Goal: Browse casually: Explore the website without a specific task or goal

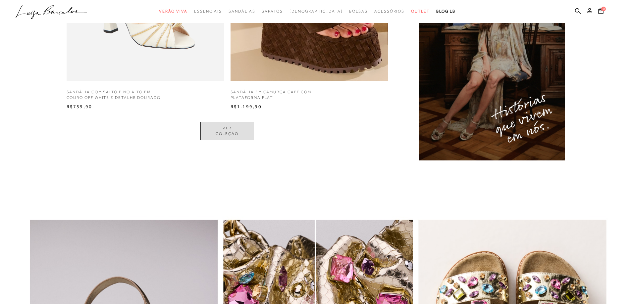
click at [227, 130] on link "VER COLEÇÃO" at bounding box center [227, 131] width 54 height 19
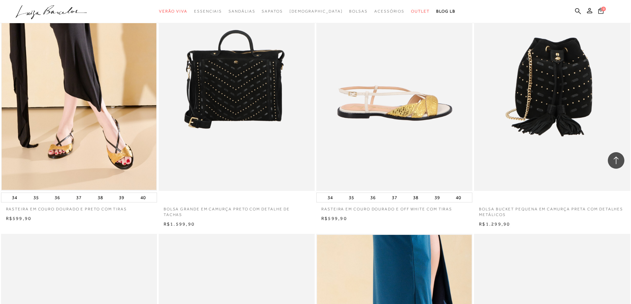
scroll to position [1226, 0]
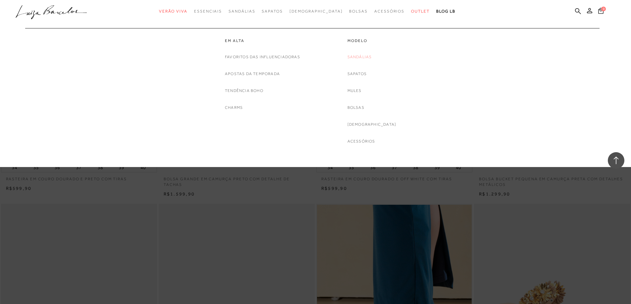
click at [371, 57] on link "Sandálias" at bounding box center [360, 57] width 25 height 7
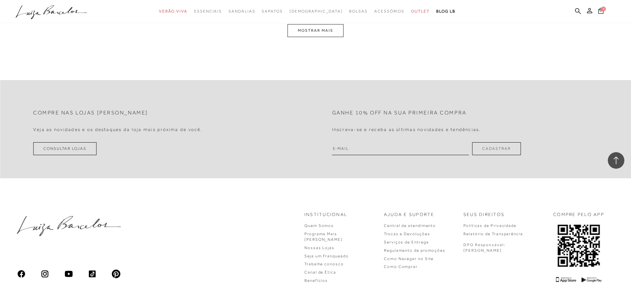
scroll to position [1723, 0]
click at [340, 33] on button "MOSTRAR MAIS" at bounding box center [316, 29] width 56 height 13
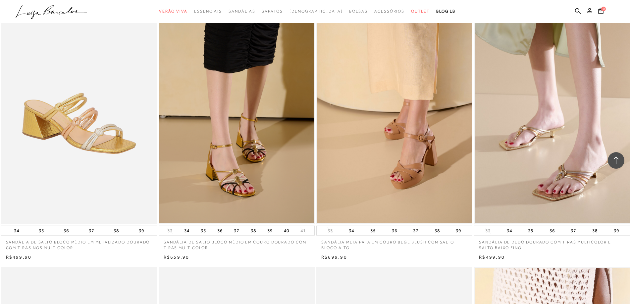
scroll to position [3387, 0]
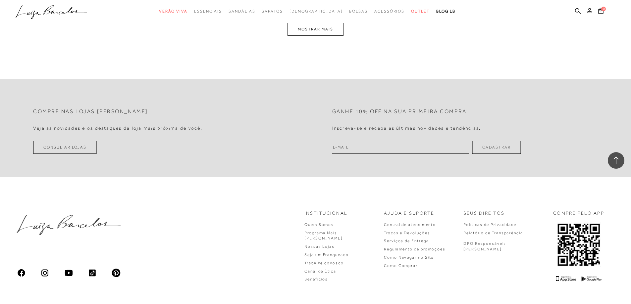
click at [309, 28] on button "MOSTRAR MAIS" at bounding box center [316, 29] width 56 height 13
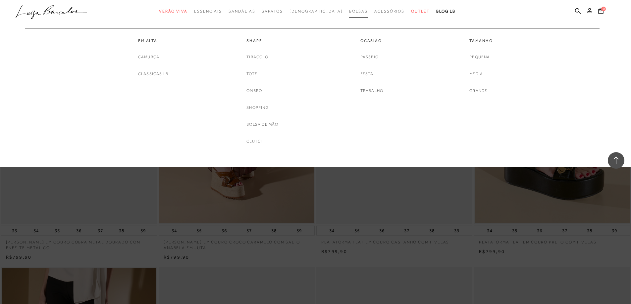
scroll to position [5051, 0]
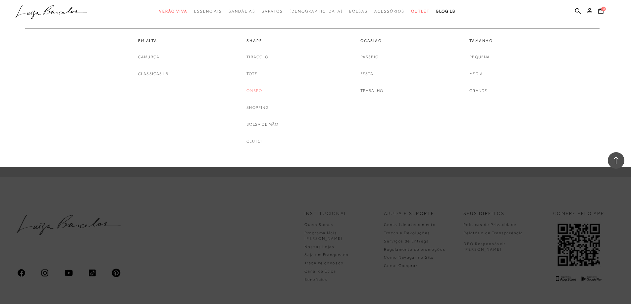
click at [257, 90] on link "Ombro" at bounding box center [255, 90] width 16 height 7
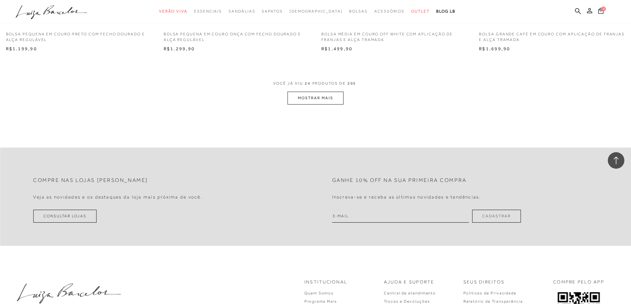
scroll to position [1657, 0]
click at [311, 99] on button "MOSTRAR MAIS" at bounding box center [316, 95] width 56 height 13
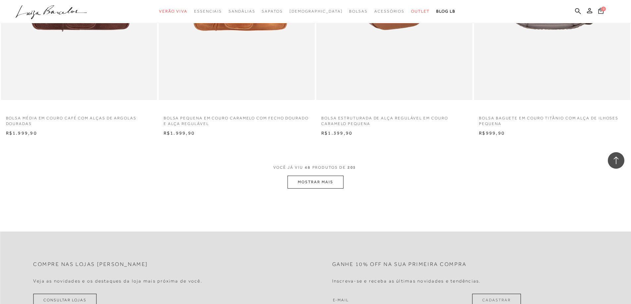
scroll to position [3247, 0]
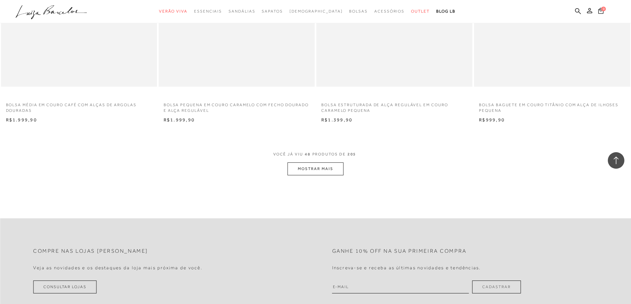
click at [308, 168] on button "MOSTRAR MAIS" at bounding box center [316, 169] width 56 height 13
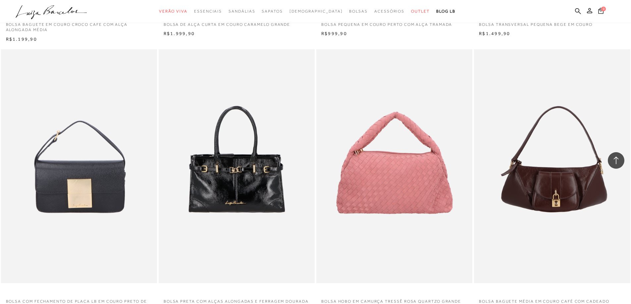
scroll to position [4871, 0]
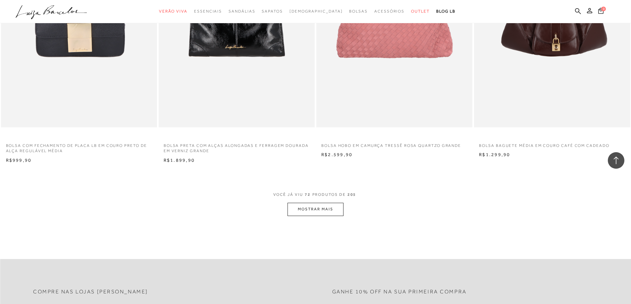
click at [316, 214] on button "MOSTRAR MAIS" at bounding box center [316, 209] width 56 height 13
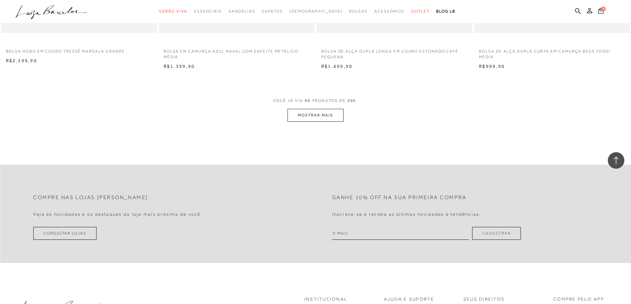
scroll to position [6627, 0]
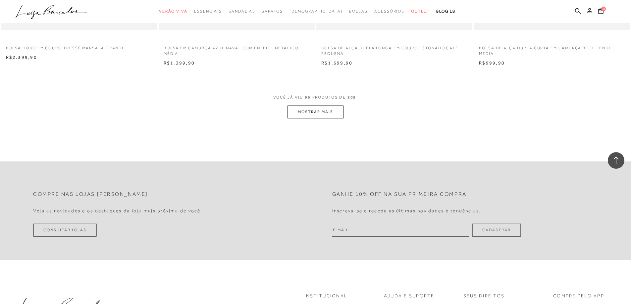
click at [309, 111] on button "MOSTRAR MAIS" at bounding box center [316, 112] width 56 height 13
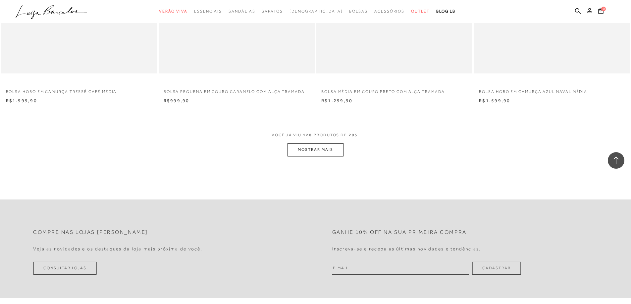
scroll to position [8250, 0]
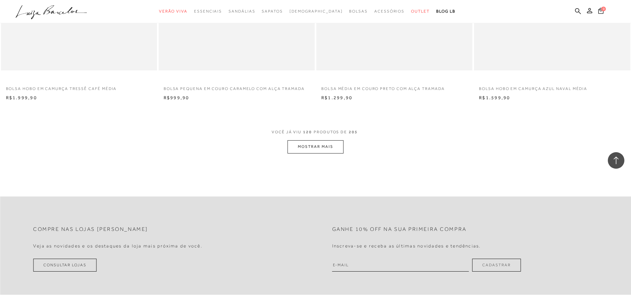
click at [315, 147] on button "MOSTRAR MAIS" at bounding box center [316, 146] width 56 height 13
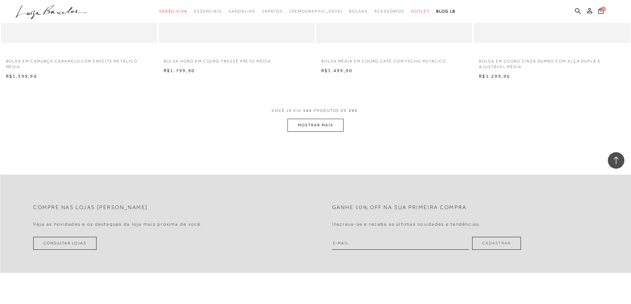
scroll to position [9940, 0]
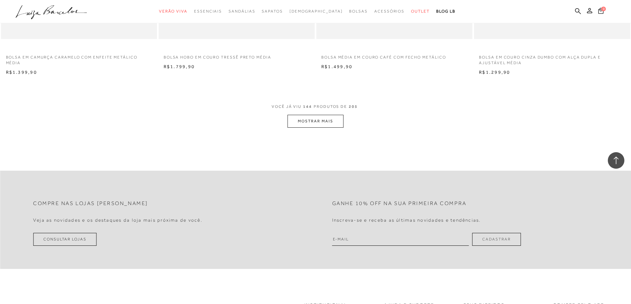
click at [307, 122] on button "MOSTRAR MAIS" at bounding box center [316, 121] width 56 height 13
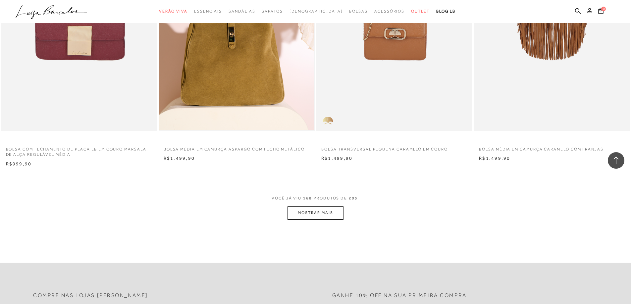
scroll to position [11530, 0]
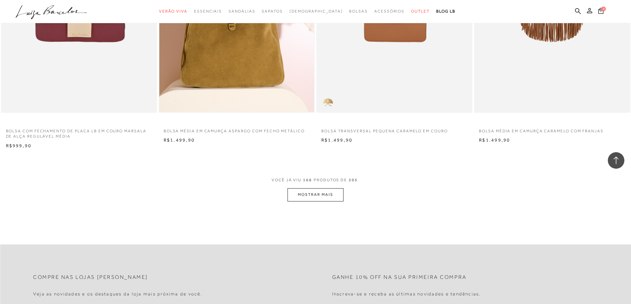
click at [320, 195] on button "MOSTRAR MAIS" at bounding box center [316, 195] width 56 height 13
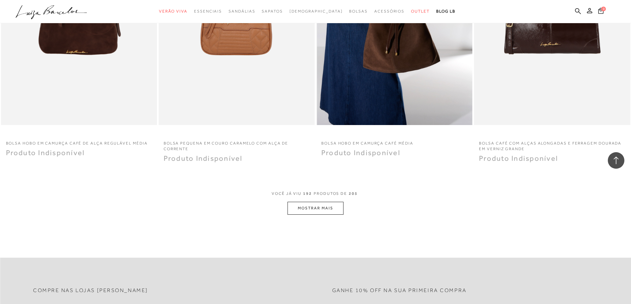
scroll to position [13187, 0]
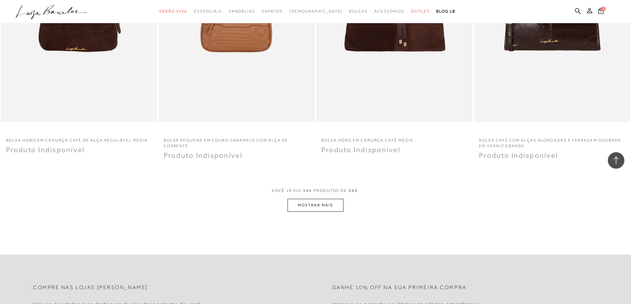
click at [312, 204] on button "MOSTRAR MAIS" at bounding box center [316, 205] width 56 height 13
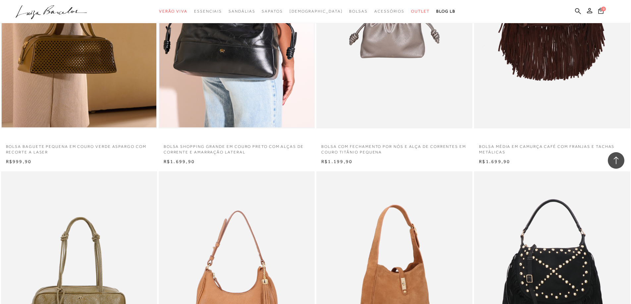
scroll to position [2783, 0]
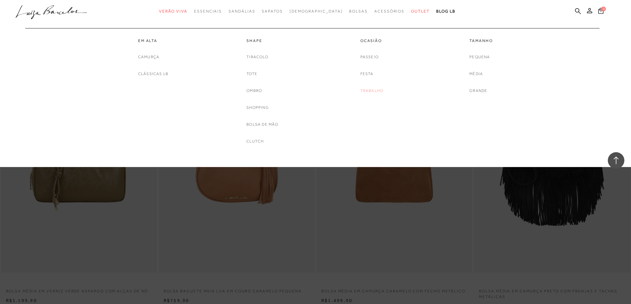
click at [367, 90] on link "Trabalho" at bounding box center [371, 90] width 23 height 7
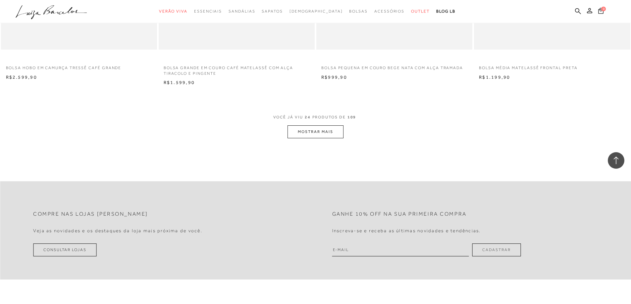
scroll to position [1624, 0]
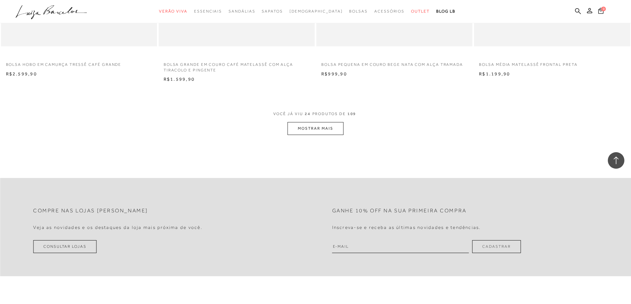
click at [318, 130] on button "MOSTRAR MAIS" at bounding box center [316, 128] width 56 height 13
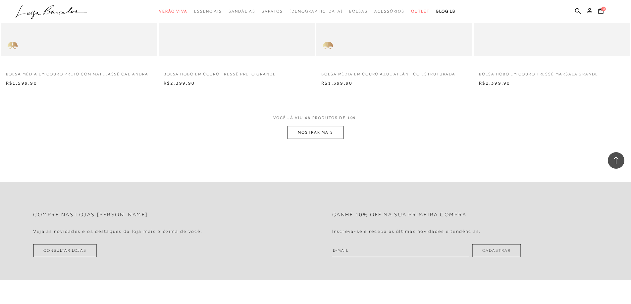
scroll to position [3280, 0]
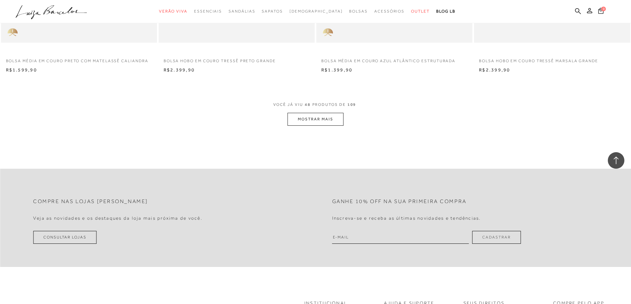
click at [307, 122] on button "MOSTRAR MAIS" at bounding box center [316, 119] width 56 height 13
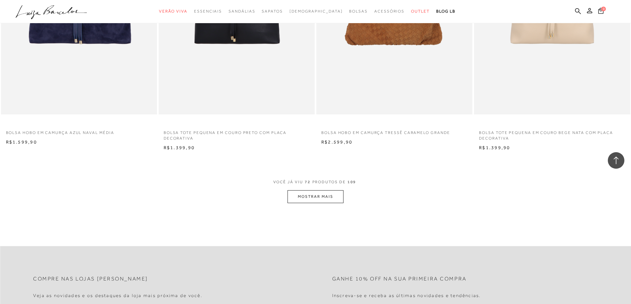
scroll to position [4871, 0]
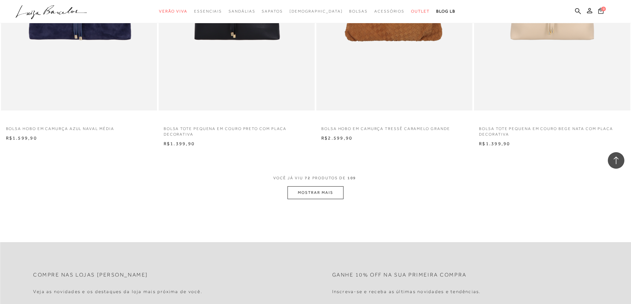
click at [314, 194] on button "MOSTRAR MAIS" at bounding box center [316, 193] width 56 height 13
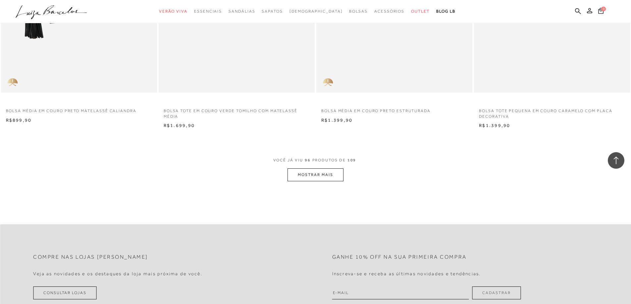
scroll to position [6627, 0]
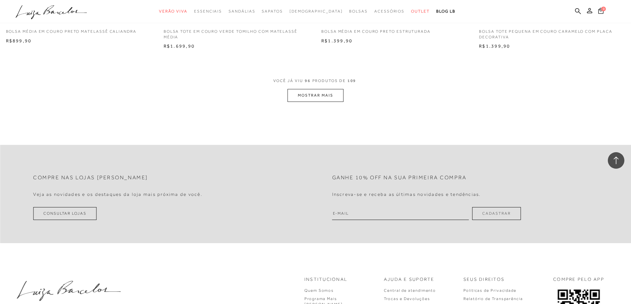
click at [309, 98] on button "MOSTRAR MAIS" at bounding box center [316, 95] width 56 height 13
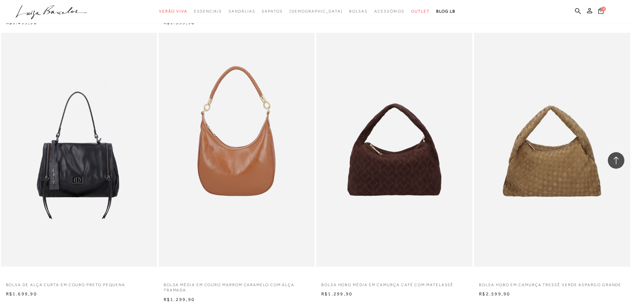
scroll to position [5533, 0]
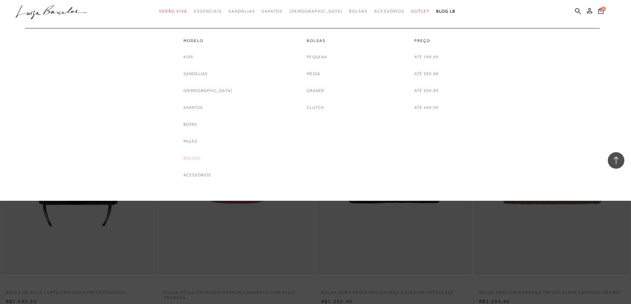
click at [199, 157] on link "Bolsas" at bounding box center [192, 158] width 17 height 7
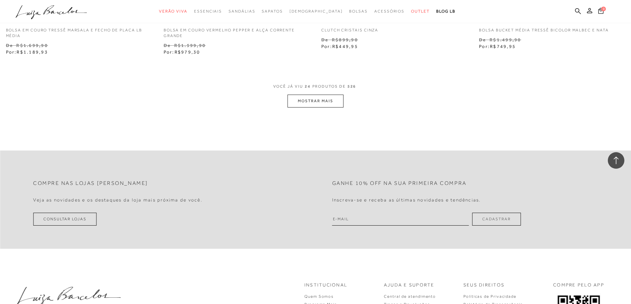
scroll to position [1690, 0]
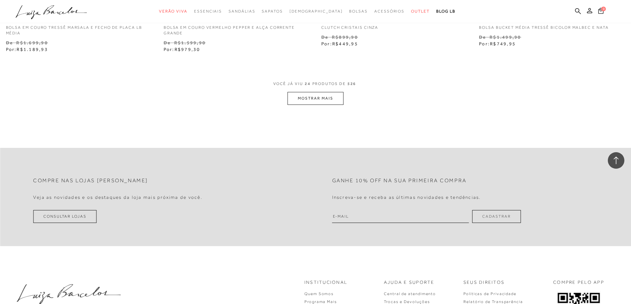
click at [309, 94] on button "MOSTRAR MAIS" at bounding box center [316, 98] width 56 height 13
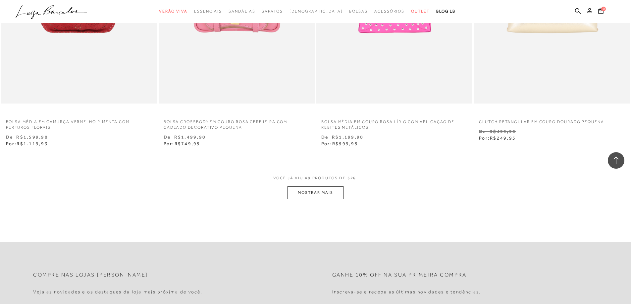
scroll to position [3380, 0]
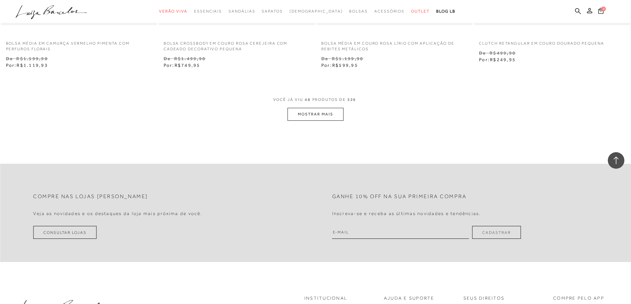
click at [305, 119] on button "MOSTRAR MAIS" at bounding box center [316, 114] width 56 height 13
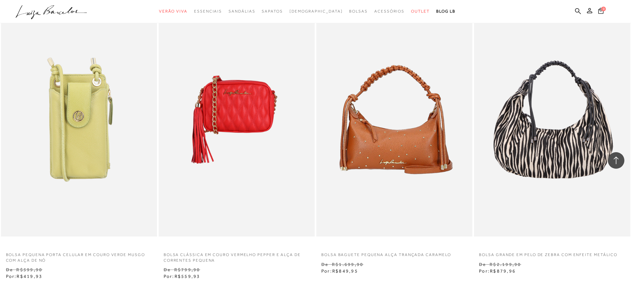
scroll to position [5036, 0]
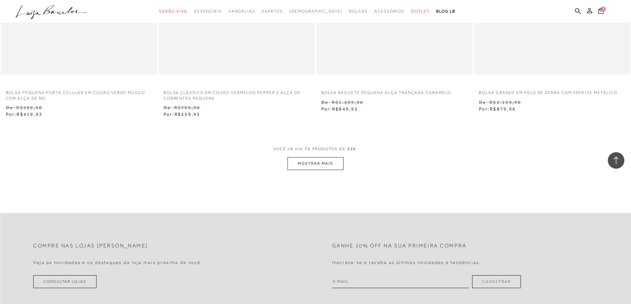
click at [310, 166] on button "MOSTRAR MAIS" at bounding box center [316, 163] width 56 height 13
click at [310, 162] on button "MOSTRAR MAIS" at bounding box center [316, 163] width 56 height 13
click at [308, 165] on button "MOSTRAR MAIS" at bounding box center [316, 163] width 56 height 13
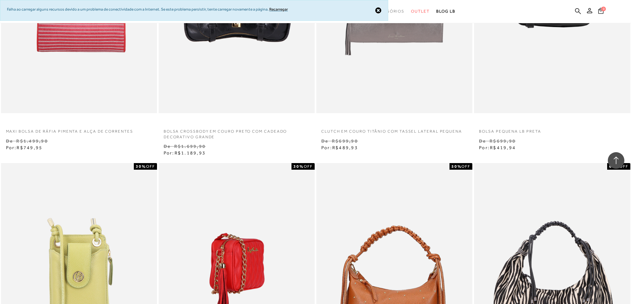
scroll to position [4695, 0]
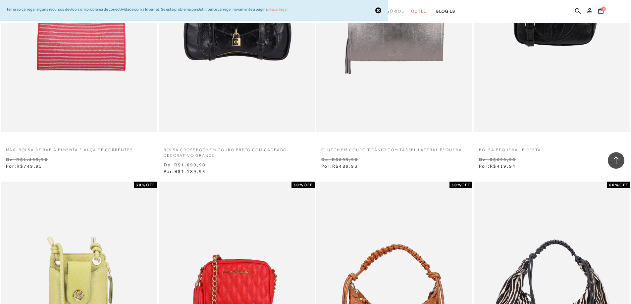
click at [280, 8] on link "Recarregar" at bounding box center [278, 9] width 19 height 5
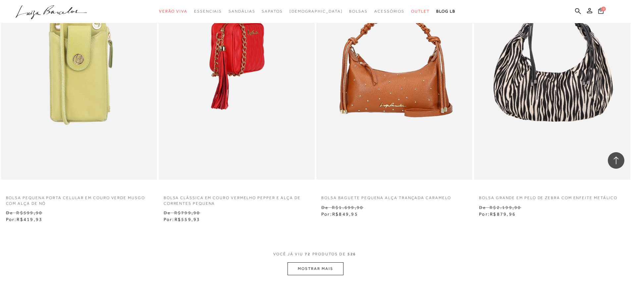
scroll to position [5059, 0]
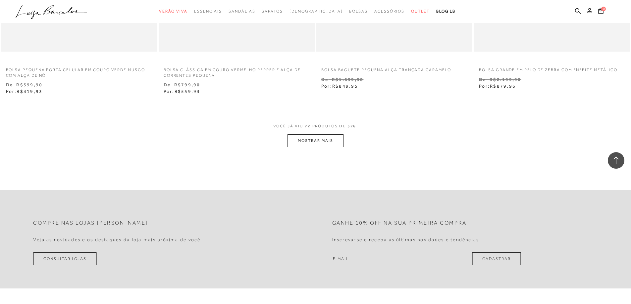
click at [302, 144] on button "MOSTRAR MAIS" at bounding box center [316, 141] width 56 height 13
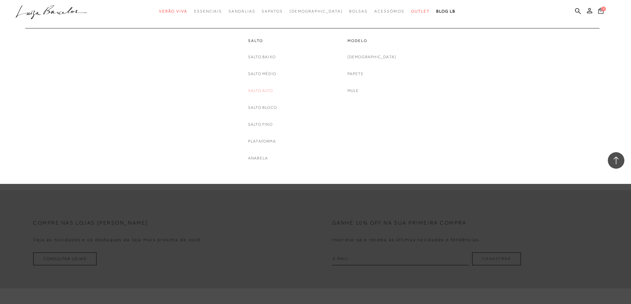
click at [264, 92] on link "Salto Alto" at bounding box center [260, 90] width 25 height 7
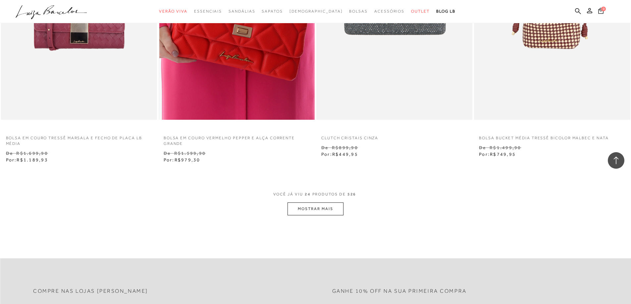
scroll to position [1570, 0]
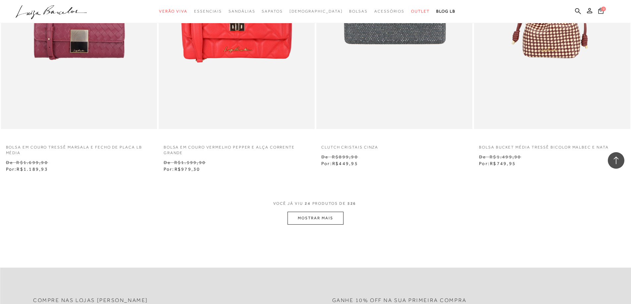
click at [298, 222] on button "MOSTRAR MAIS" at bounding box center [316, 218] width 56 height 13
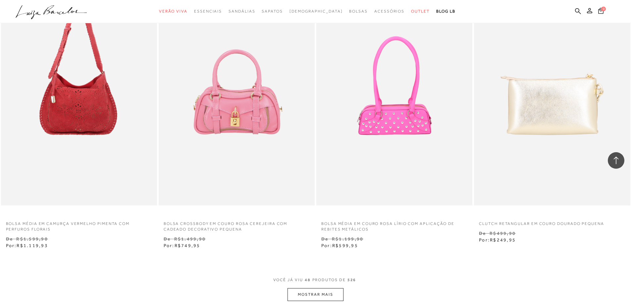
scroll to position [3359, 0]
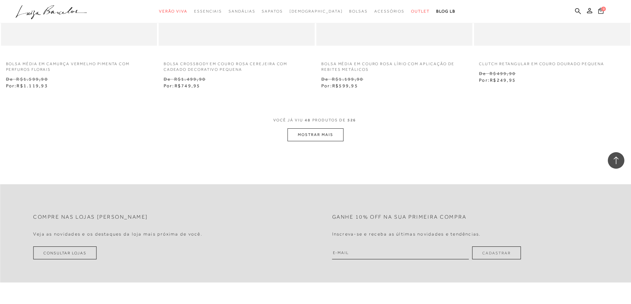
click at [315, 134] on button "MOSTRAR MAIS" at bounding box center [316, 135] width 56 height 13
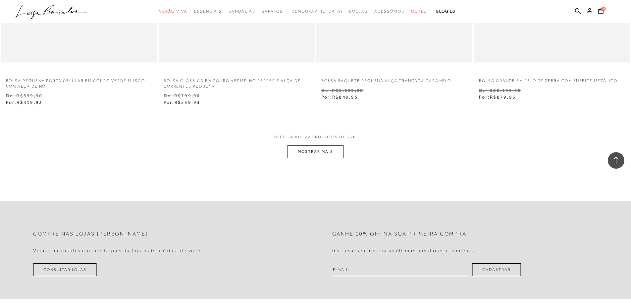
scroll to position [5082, 0]
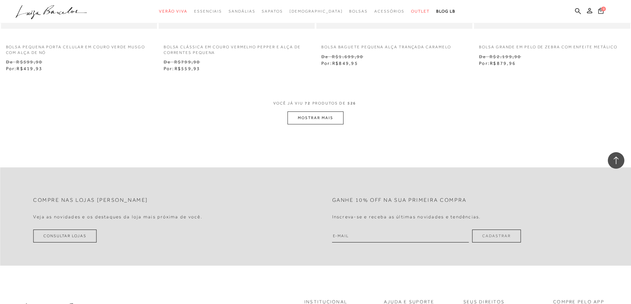
click at [321, 112] on button "MOSTRAR MAIS" at bounding box center [316, 118] width 56 height 13
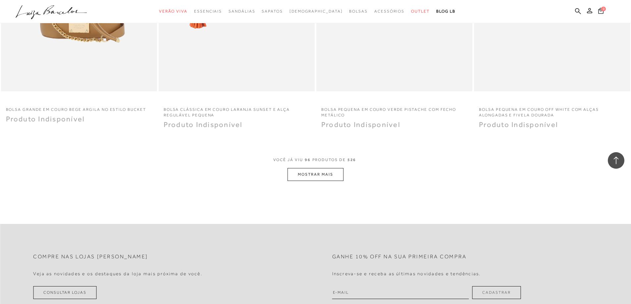
scroll to position [6739, 0]
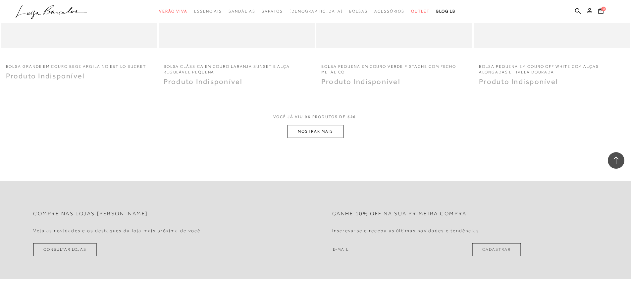
click at [306, 130] on button "MOSTRAR MAIS" at bounding box center [316, 131] width 56 height 13
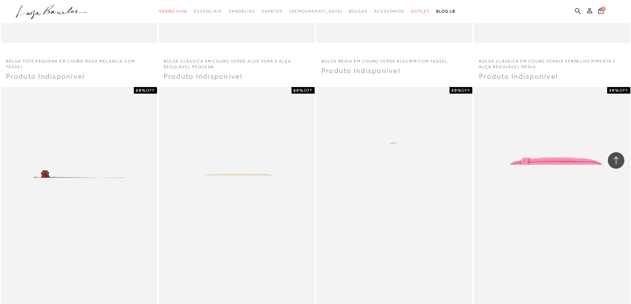
scroll to position [8163, 0]
